Goal: Book appointment/travel/reservation

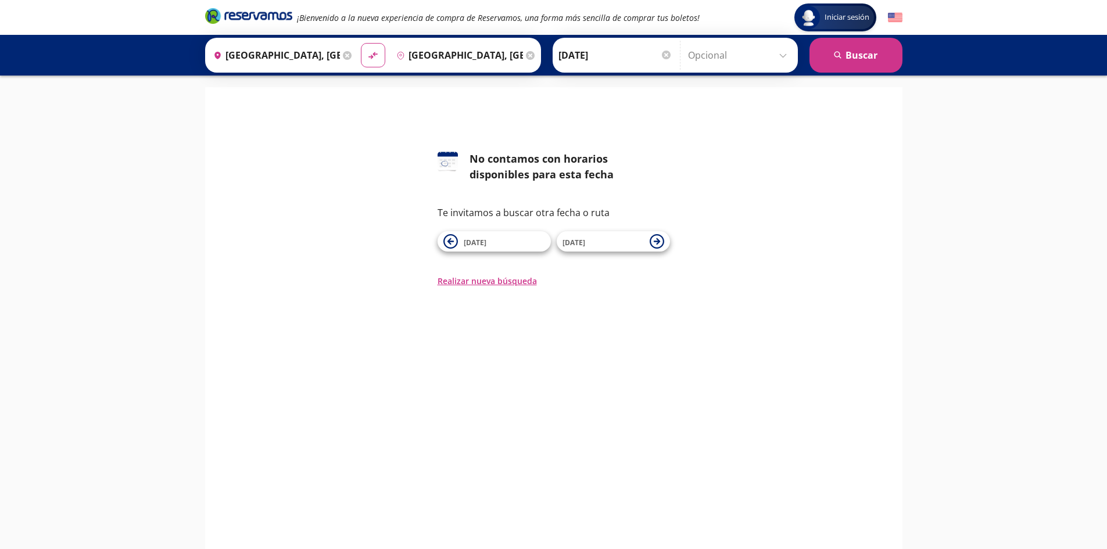
click at [610, 62] on input "[DATE]" at bounding box center [615, 55] width 114 height 29
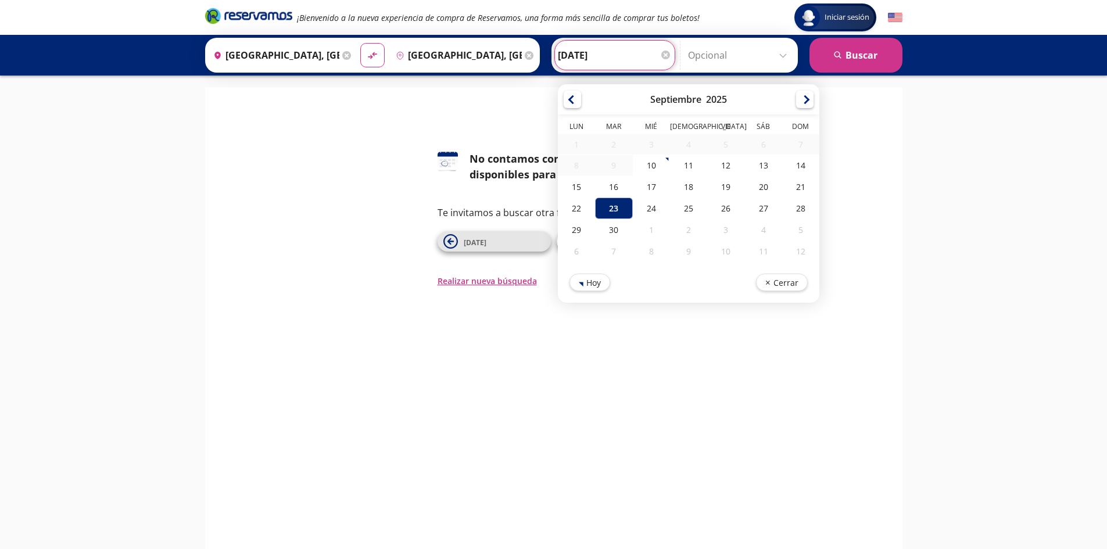
click at [476, 244] on span "[DATE]" at bounding box center [475, 243] width 23 height 10
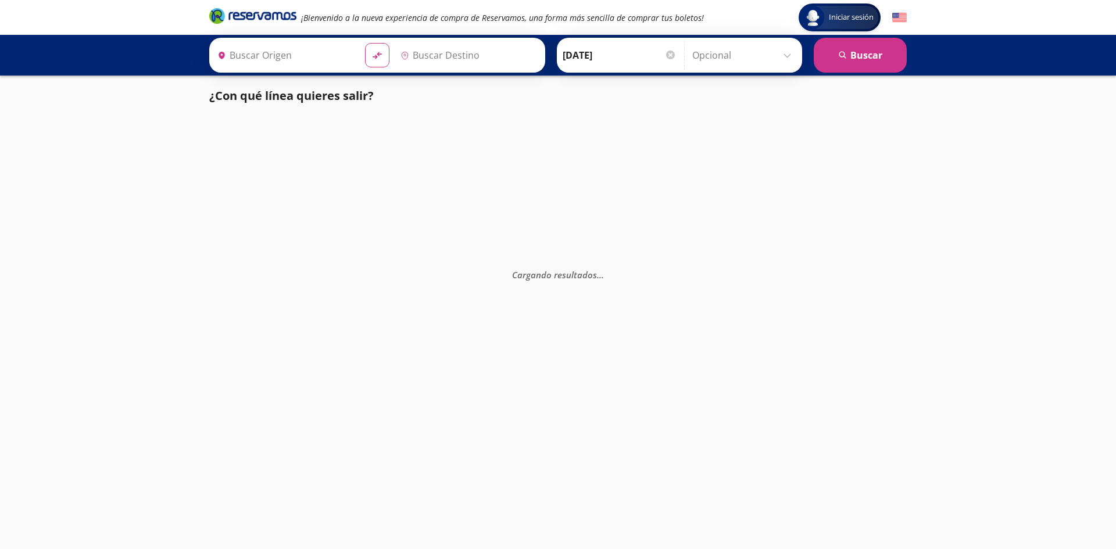
type input "[GEOGRAPHIC_DATA], [GEOGRAPHIC_DATA]"
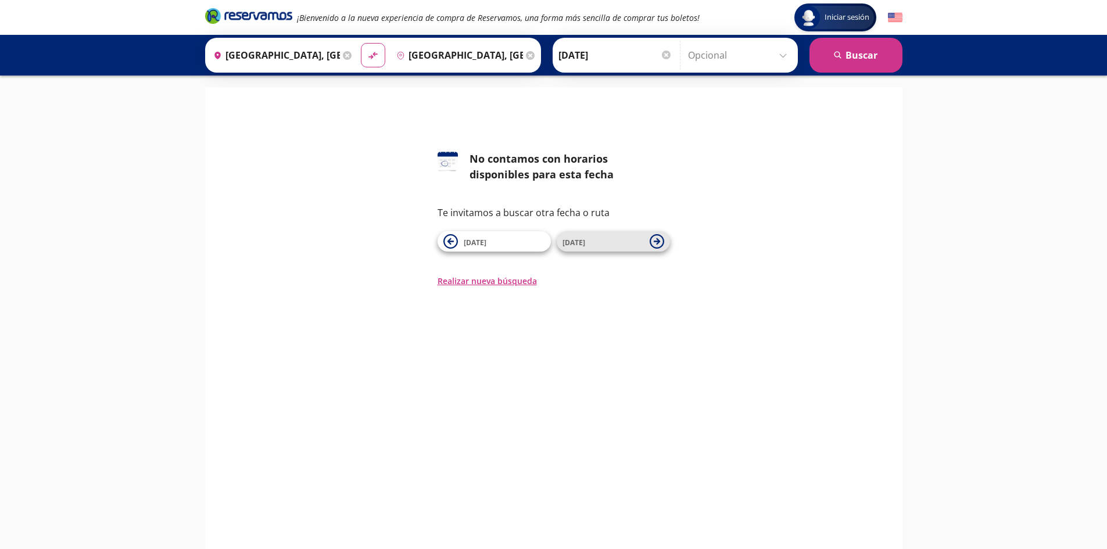
click at [651, 241] on icon at bounding box center [657, 241] width 15 height 15
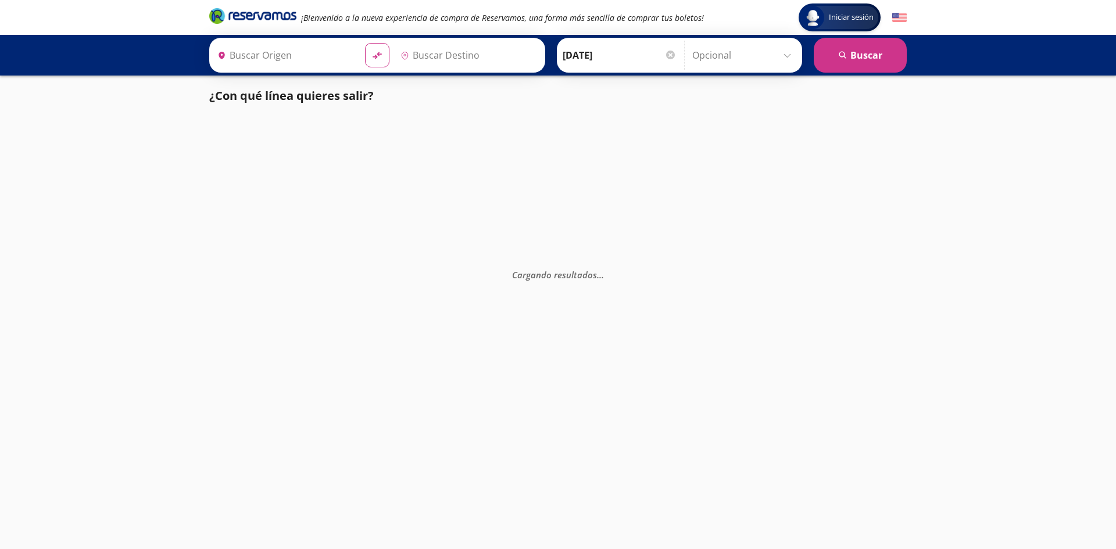
type input "[GEOGRAPHIC_DATA], [GEOGRAPHIC_DATA]"
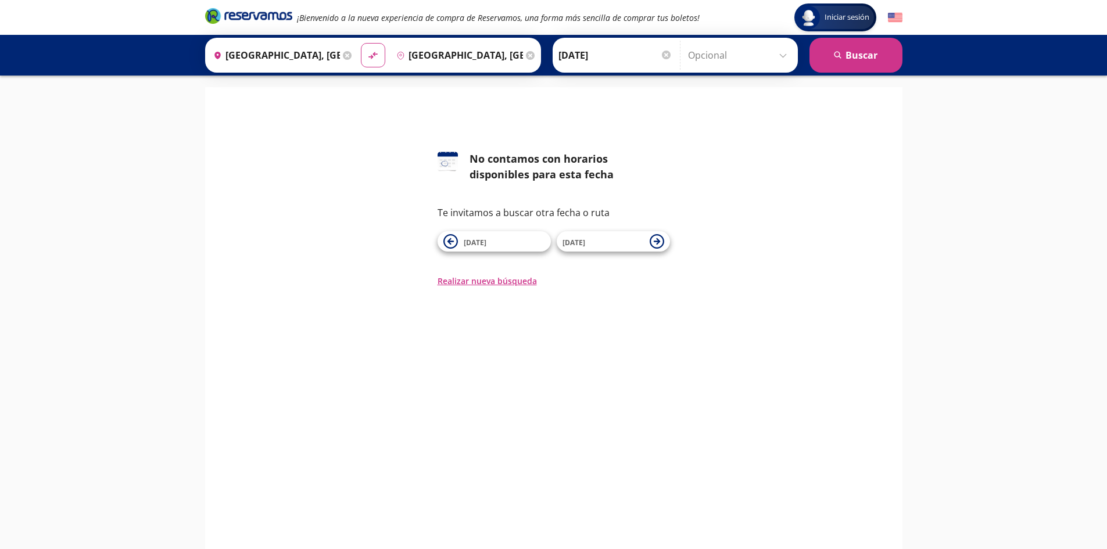
click at [651, 241] on icon at bounding box center [657, 241] width 15 height 15
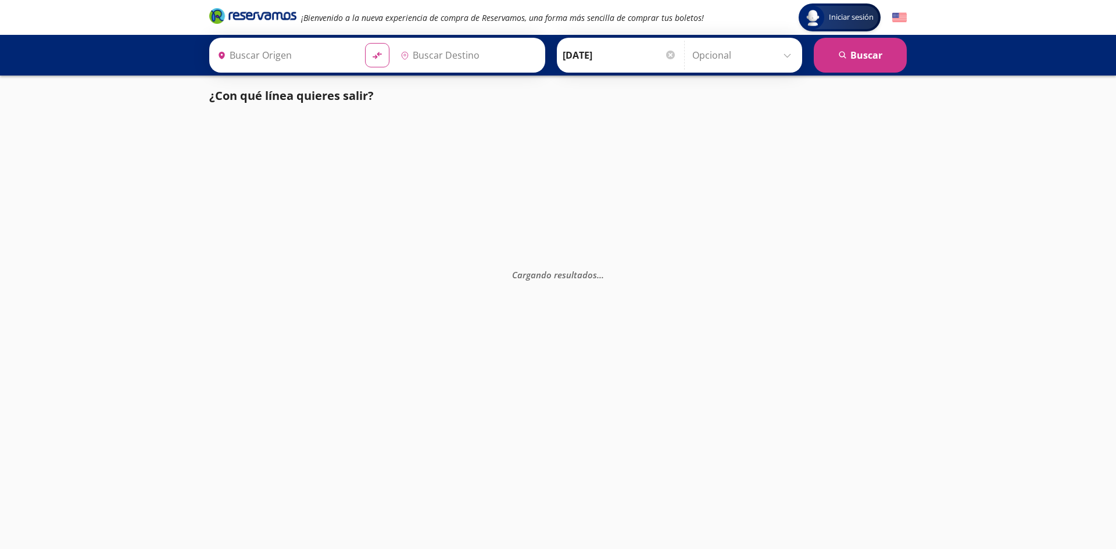
type input "[GEOGRAPHIC_DATA], [GEOGRAPHIC_DATA]"
